Goal: Information Seeking & Learning: Learn about a topic

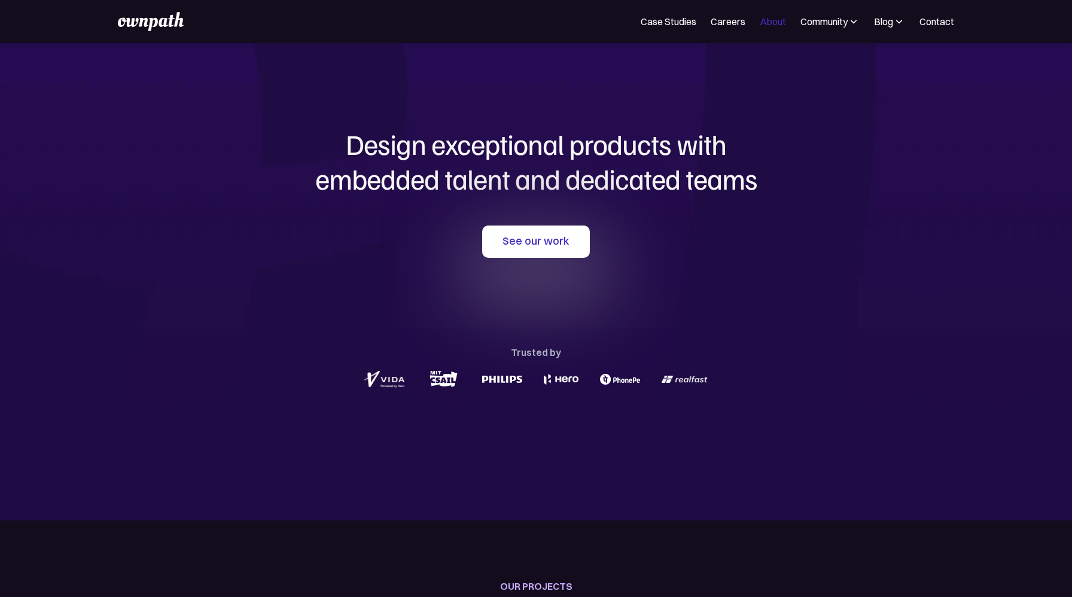
click at [778, 23] on link "About" at bounding box center [773, 21] width 26 height 14
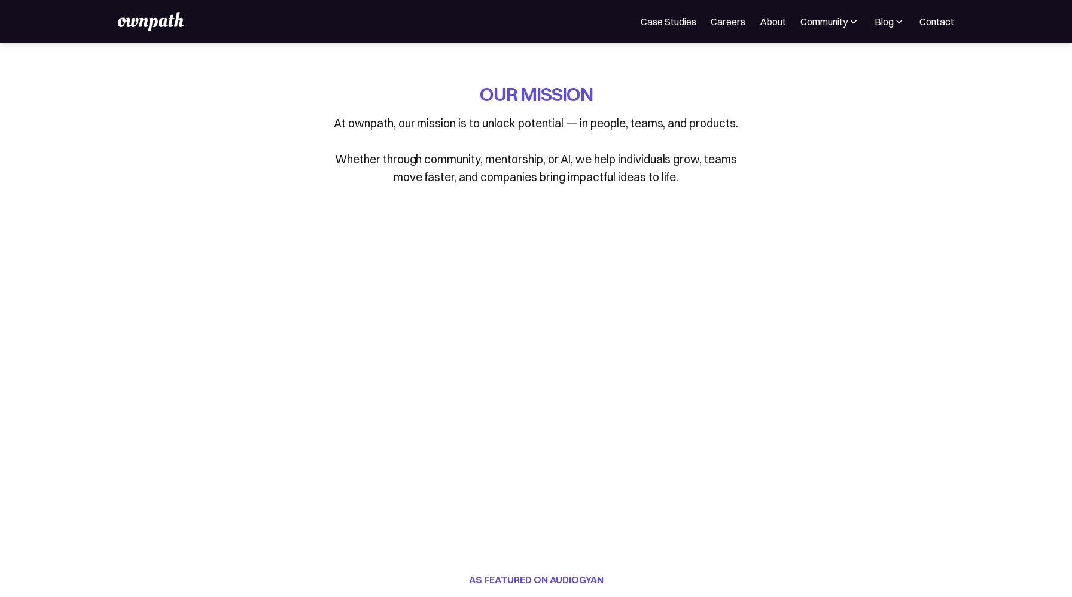
click at [151, 24] on img at bounding box center [151, 21] width 66 height 19
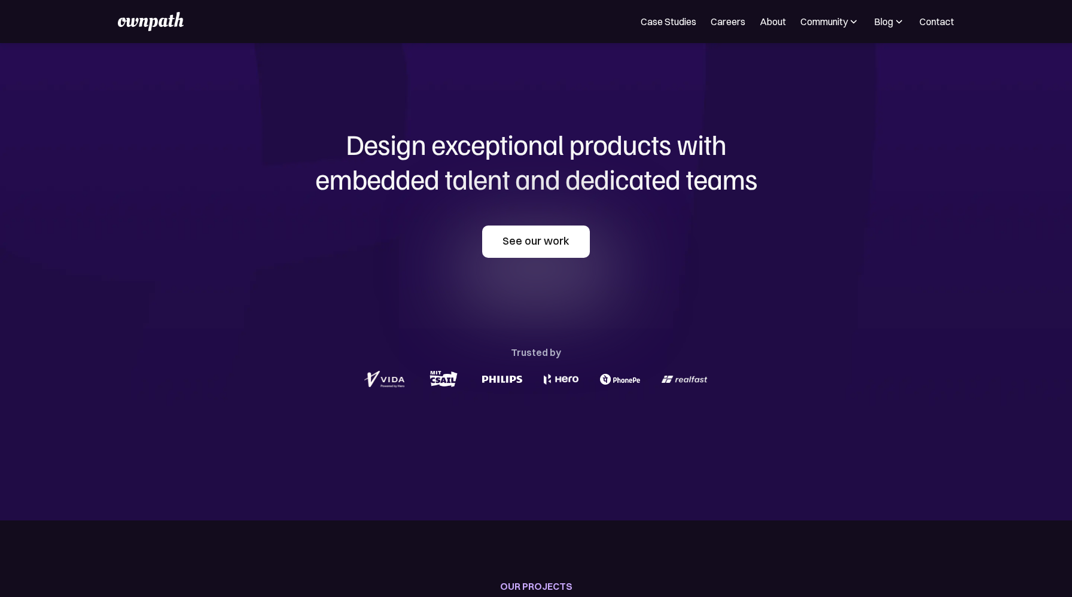
click at [523, 238] on link "See our work" at bounding box center [536, 242] width 108 height 32
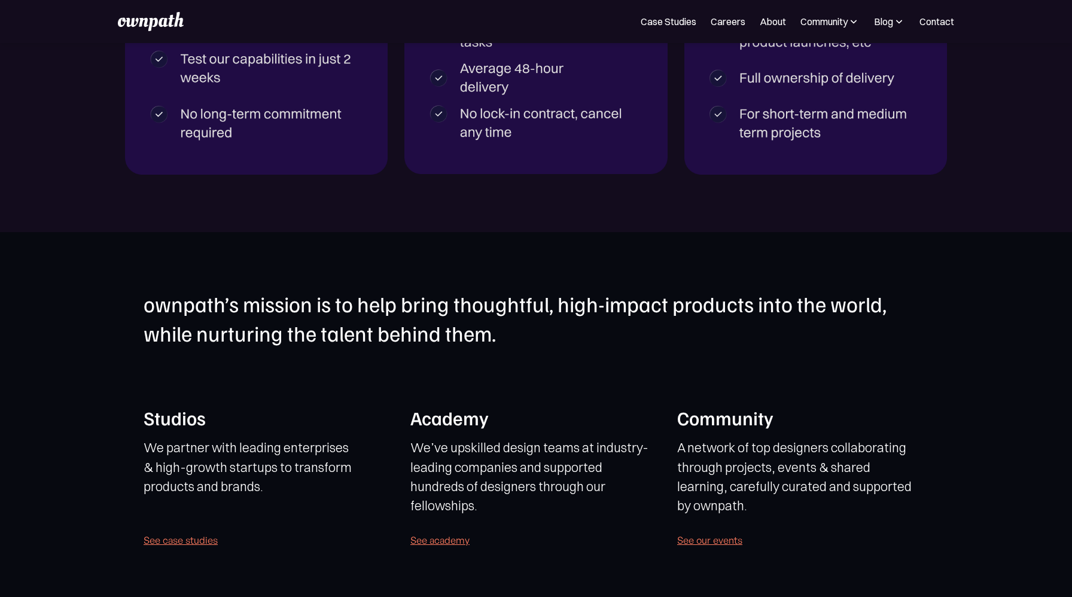
scroll to position [2345, 0]
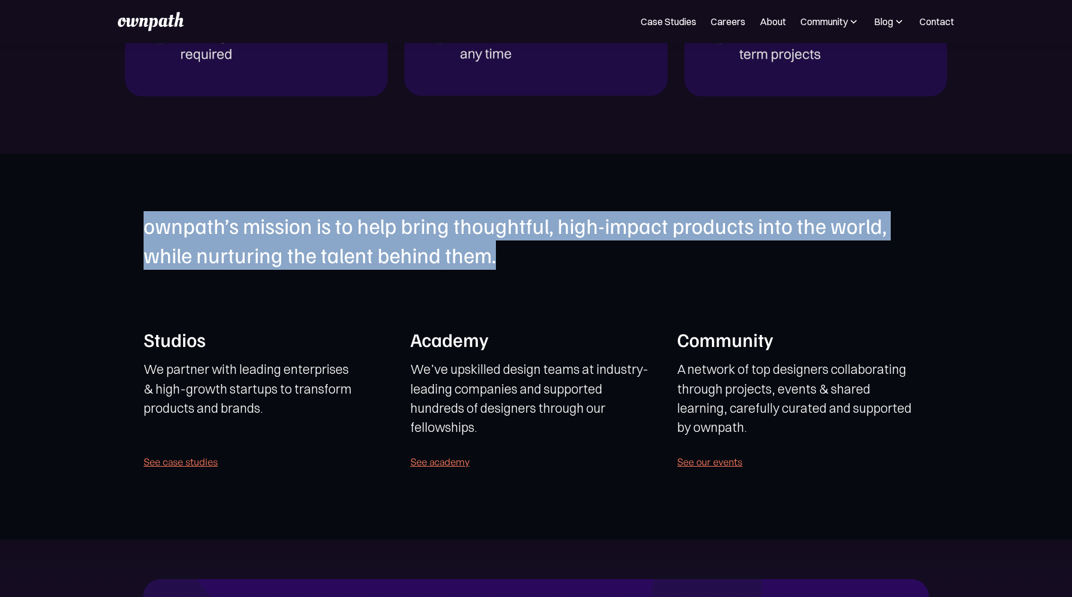
drag, startPoint x: 519, startPoint y: 265, endPoint x: 97, endPoint y: 233, distance: 423.5
click at [97, 233] on section "ownpath’s mission is to help bring thoughtful, high-impact products into the wo…" at bounding box center [536, 347] width 1072 height 386
copy h1 "ownpath’s mission is to help bring thoughtful, high-impact products into the wo…"
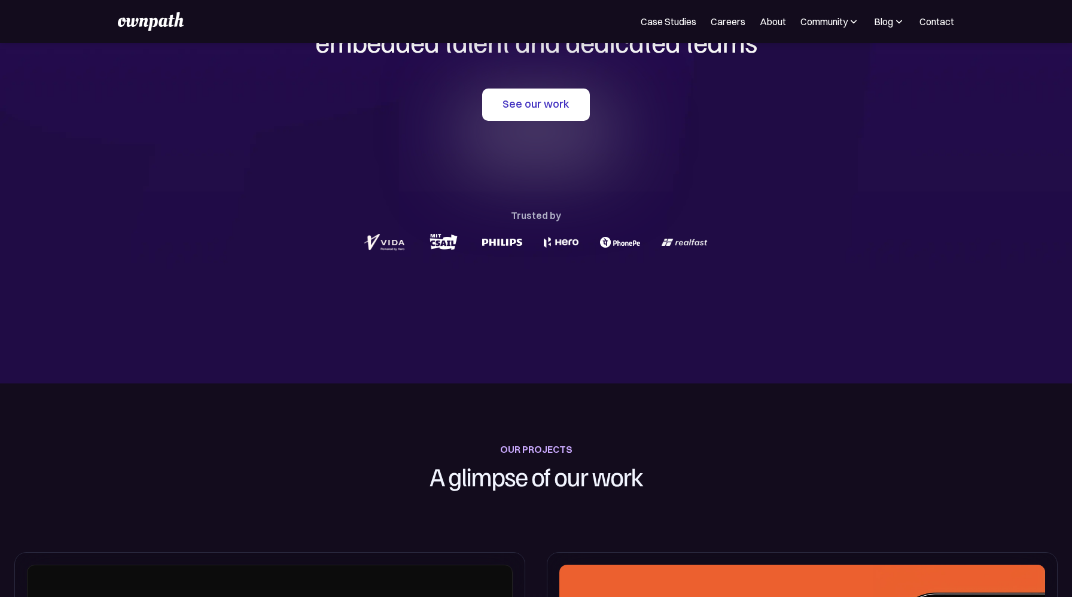
scroll to position [0, 0]
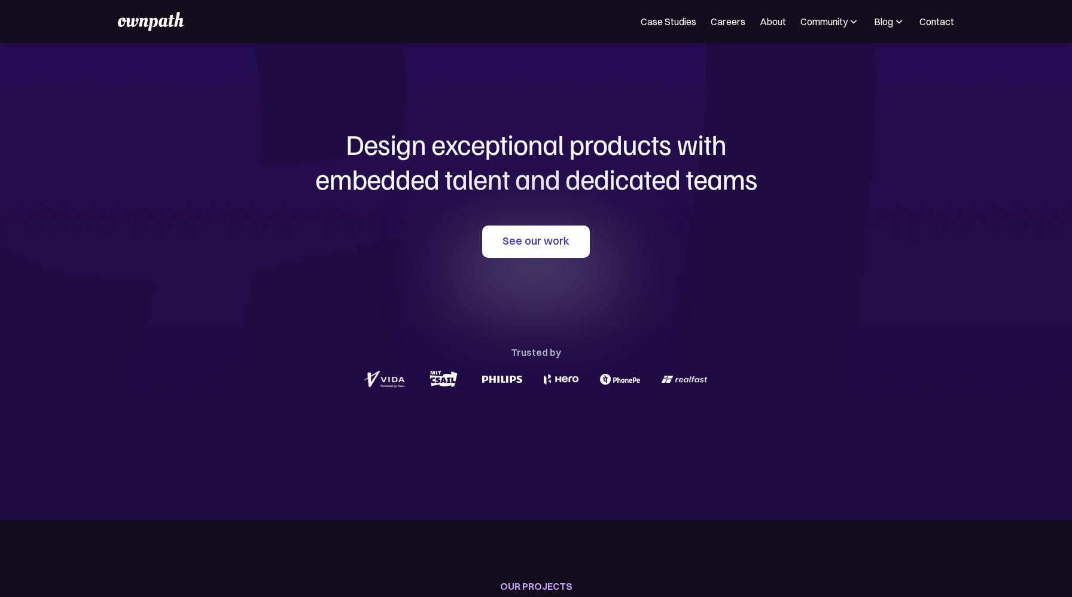
click at [149, 18] on img at bounding box center [151, 21] width 66 height 19
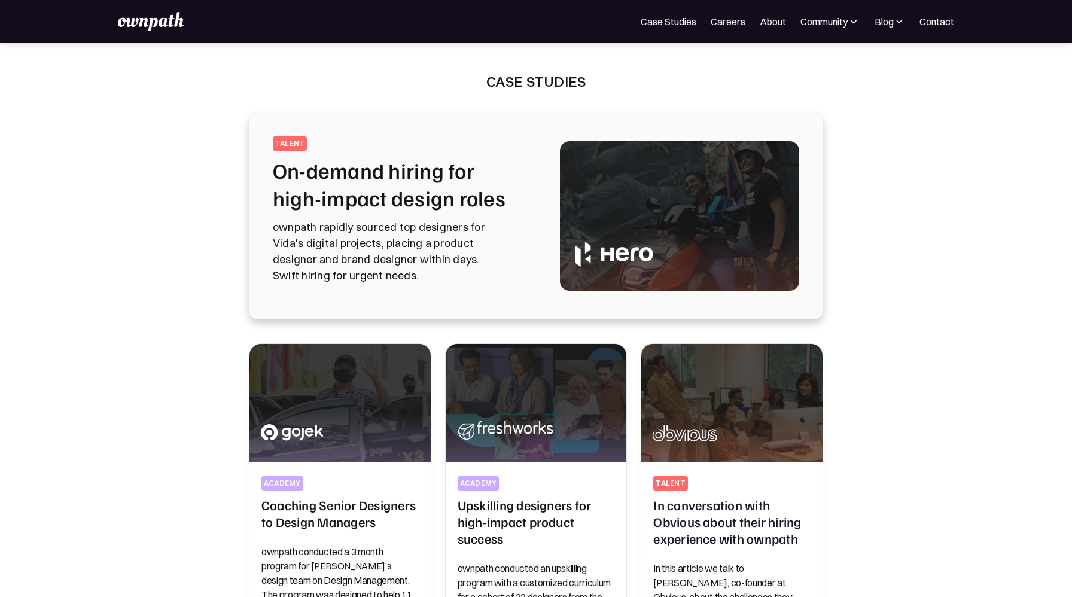
click at [659, 14] on div "For Companies Case Studies Careers About Community Events Resources Design Resi…" at bounding box center [536, 21] width 836 height 19
click at [661, 23] on link "Case Studies" at bounding box center [669, 21] width 56 height 14
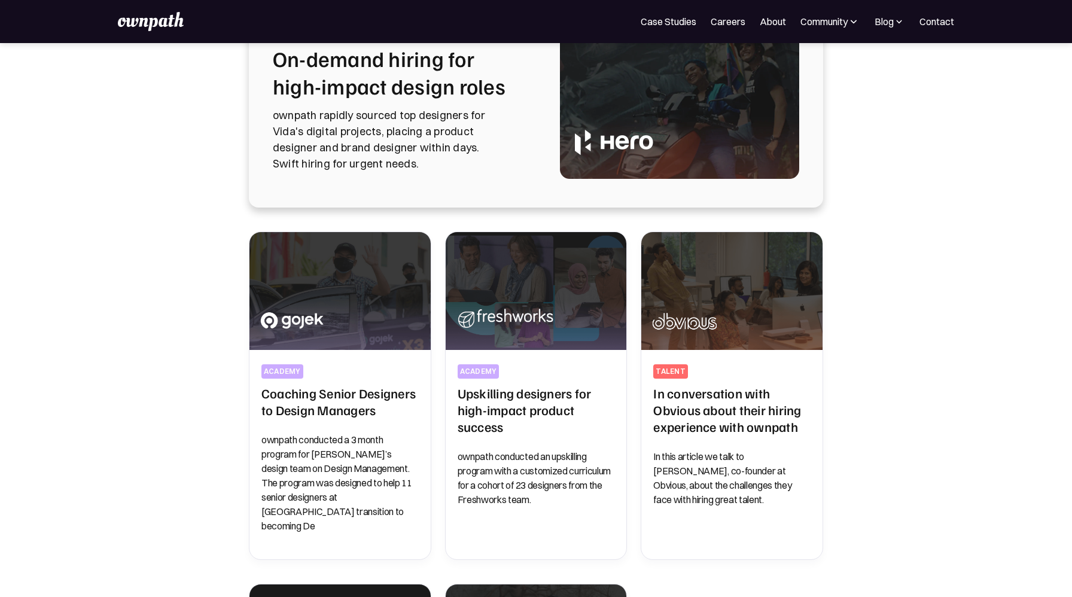
scroll to position [130, 0]
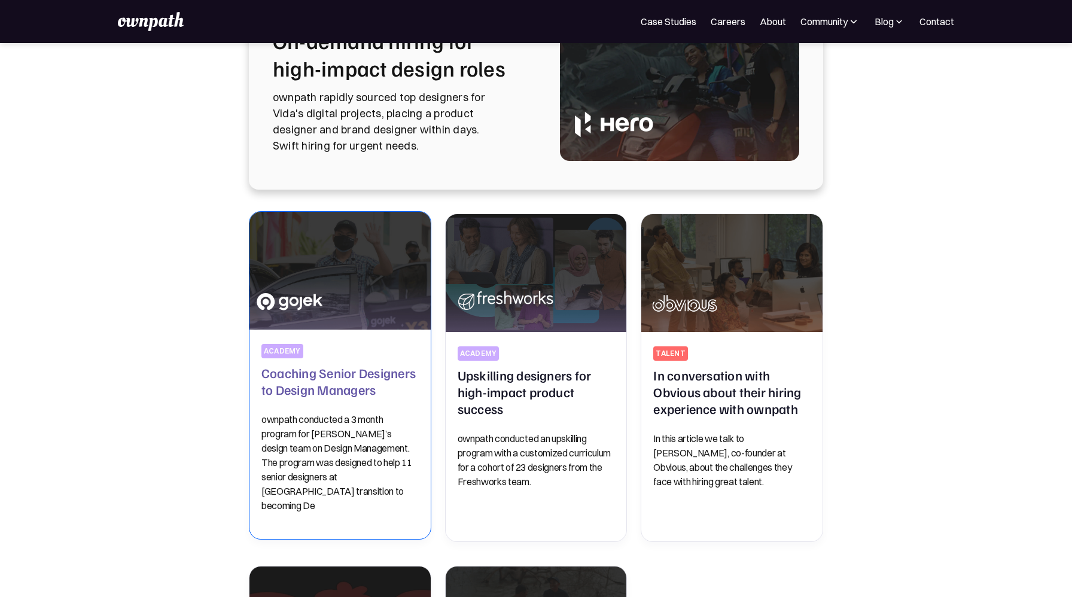
click at [336, 388] on h2 "Coaching Senior Designers to Design Managers" at bounding box center [339, 380] width 157 height 33
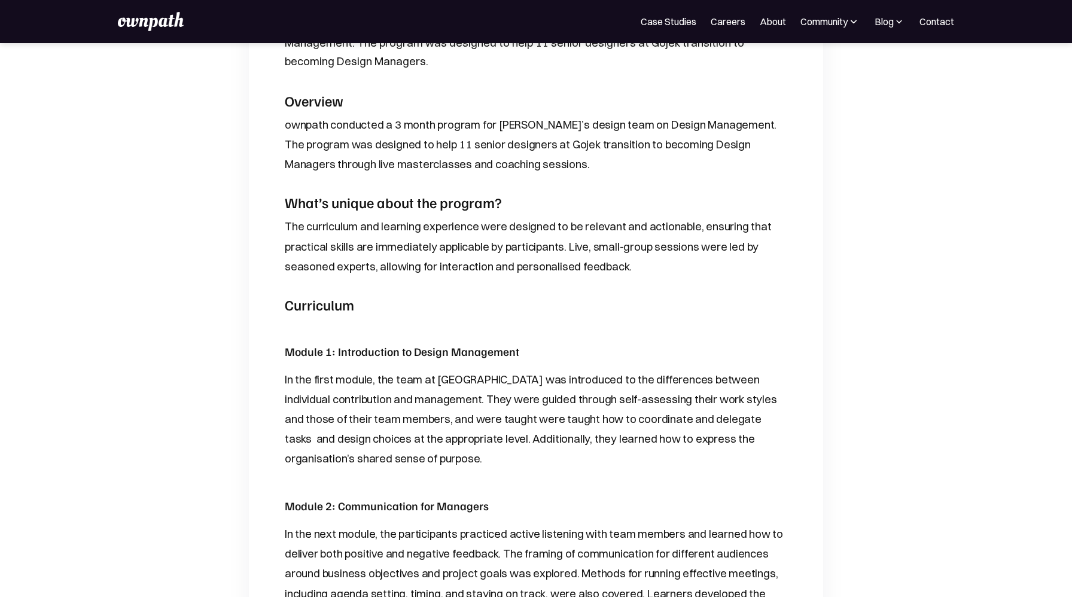
scroll to position [523, 0]
